Goal: Check status: Check status

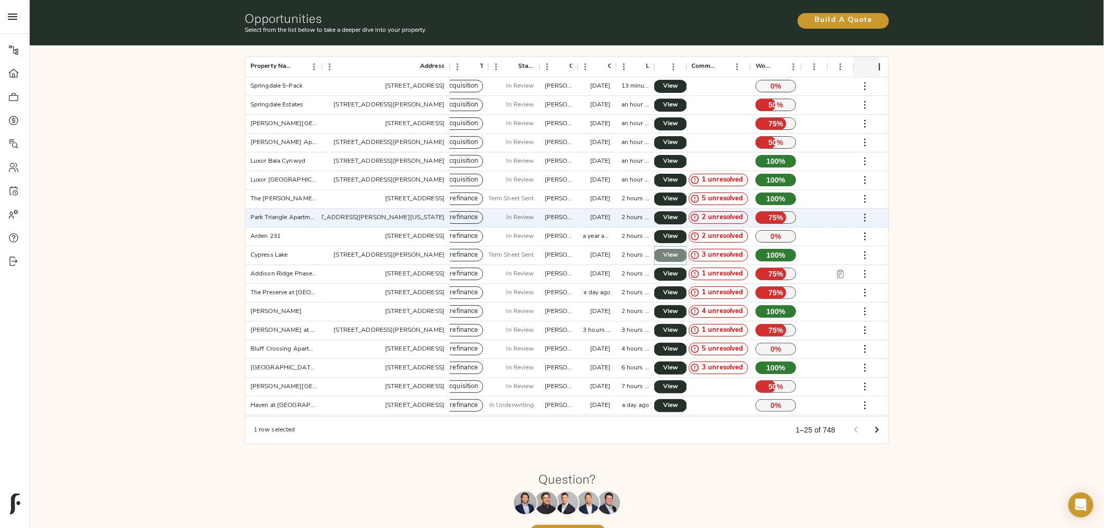
click at [677, 257] on span "View" at bounding box center [670, 255] width 13 height 11
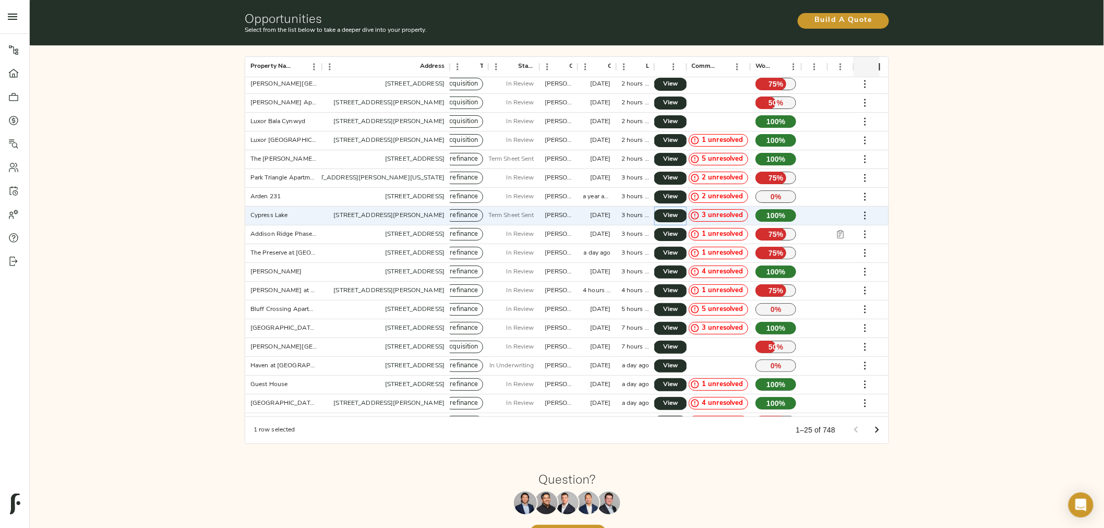
scroll to position [58, 0]
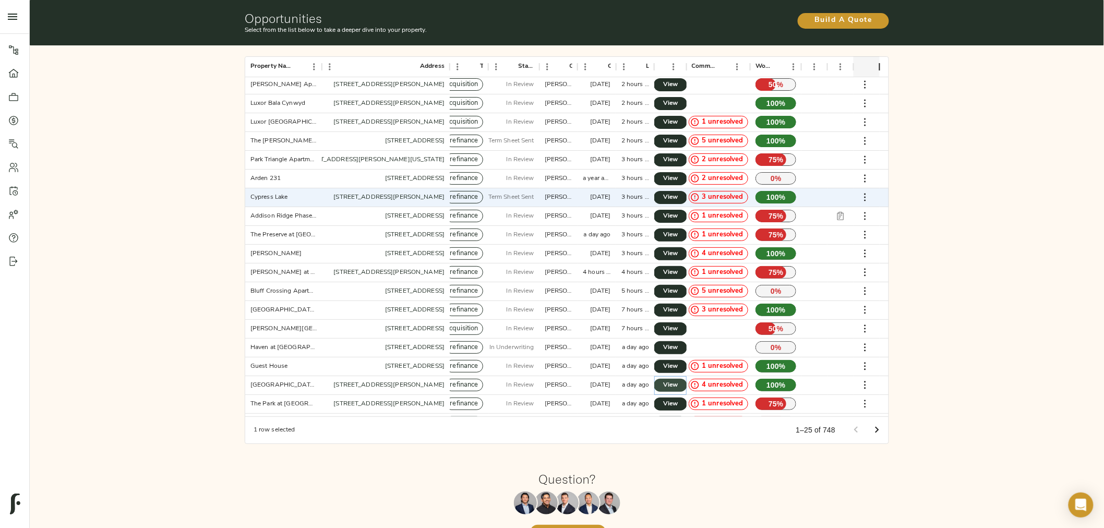
click at [672, 386] on span "View" at bounding box center [670, 385] width 13 height 11
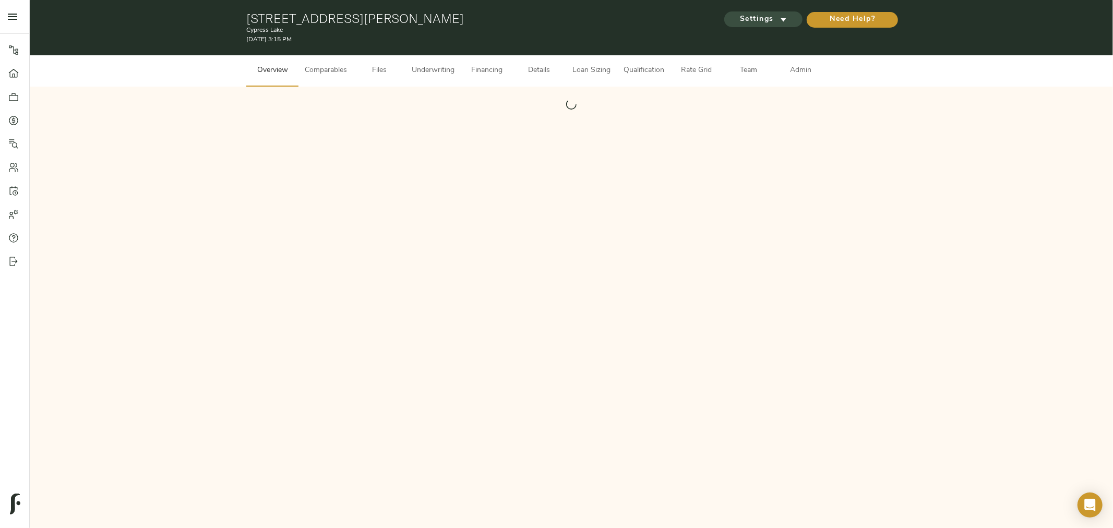
click at [773, 17] on span "Settings" at bounding box center [763, 19] width 57 height 13
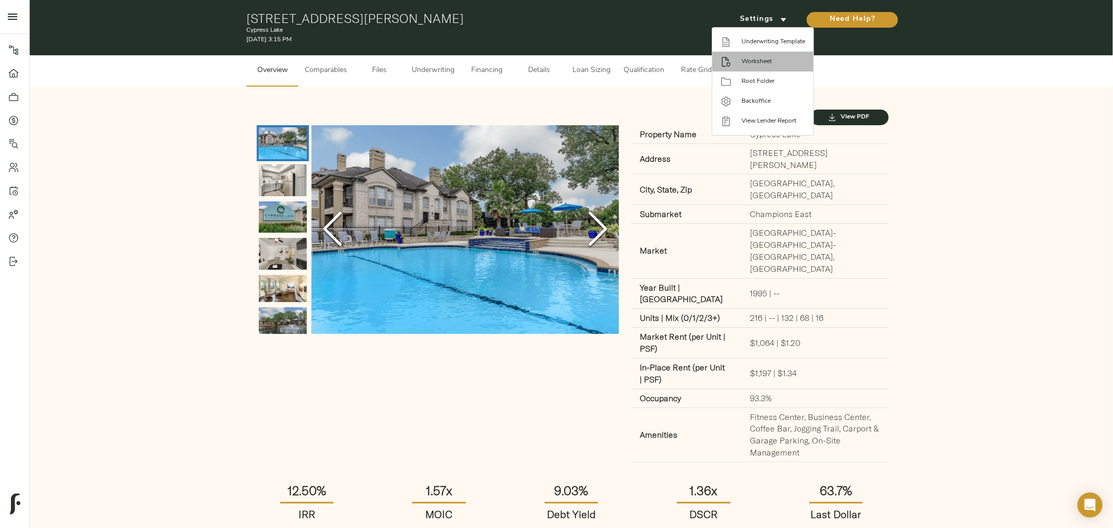
click at [770, 58] on span "Worksheet" at bounding box center [773, 61] width 64 height 9
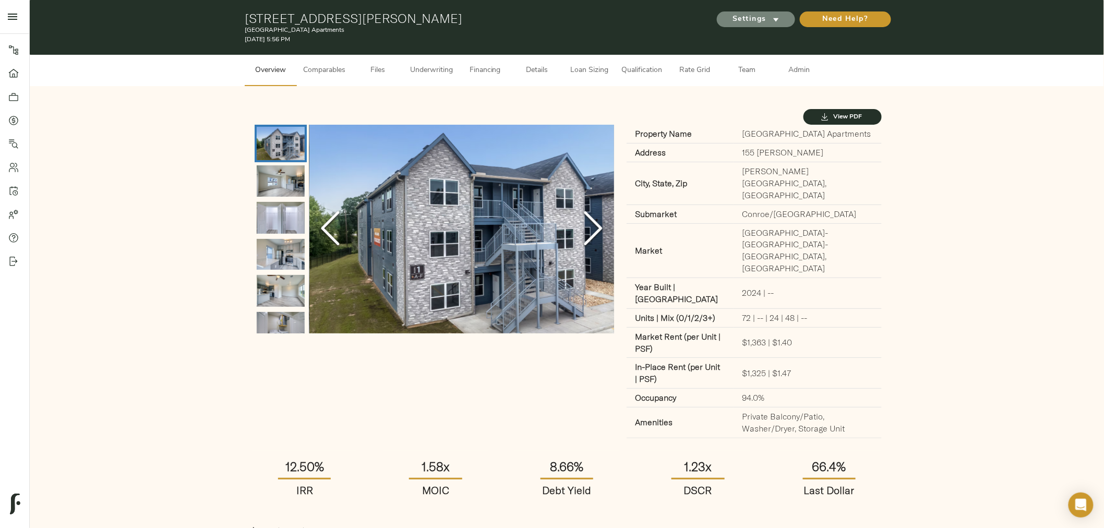
click at [749, 18] on span "Settings" at bounding box center [755, 19] width 57 height 13
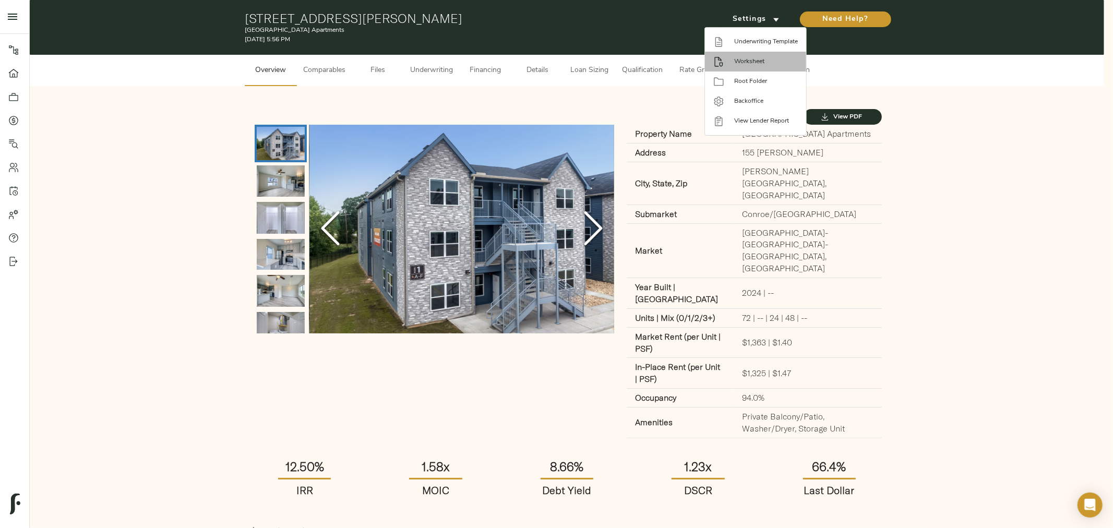
click at [738, 55] on li "Worksheet" at bounding box center [755, 62] width 101 height 20
